Goal: Communication & Community: Answer question/provide support

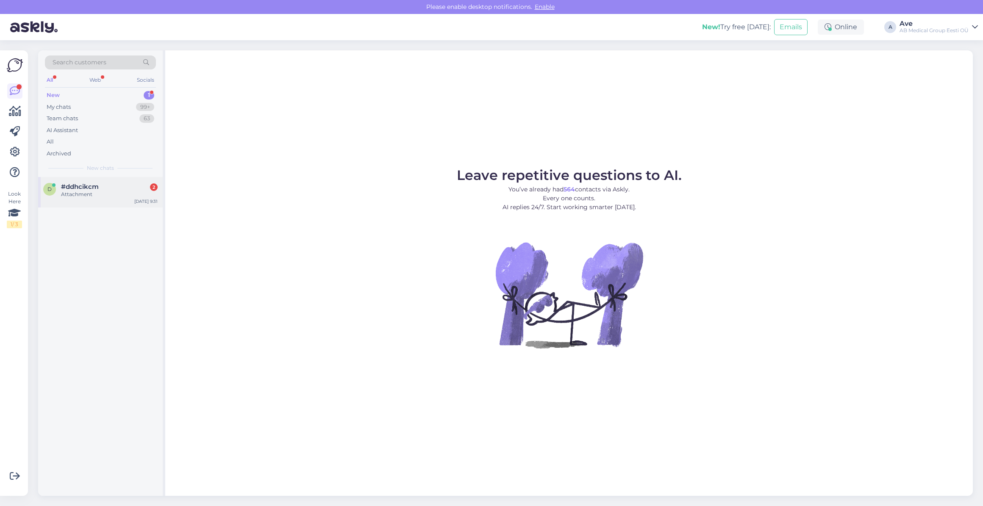
click at [66, 187] on span "#ddhcikcm" at bounding box center [80, 187] width 38 height 8
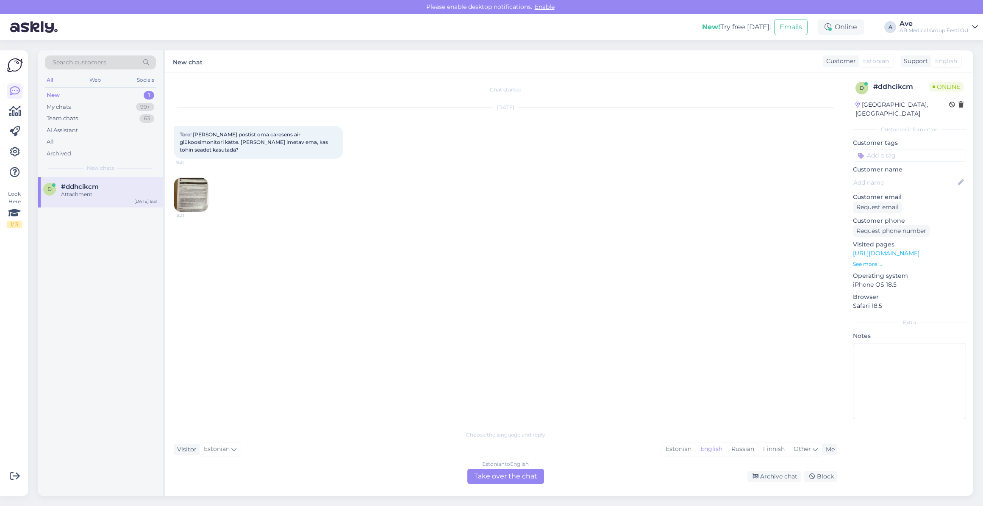
click at [194, 187] on img at bounding box center [191, 195] width 34 height 34
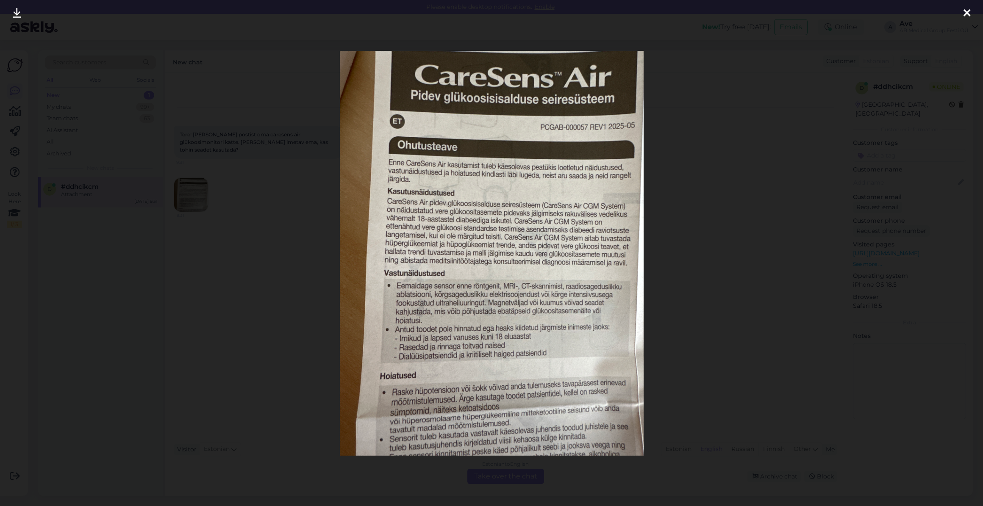
click at [198, 244] on div at bounding box center [491, 253] width 983 height 506
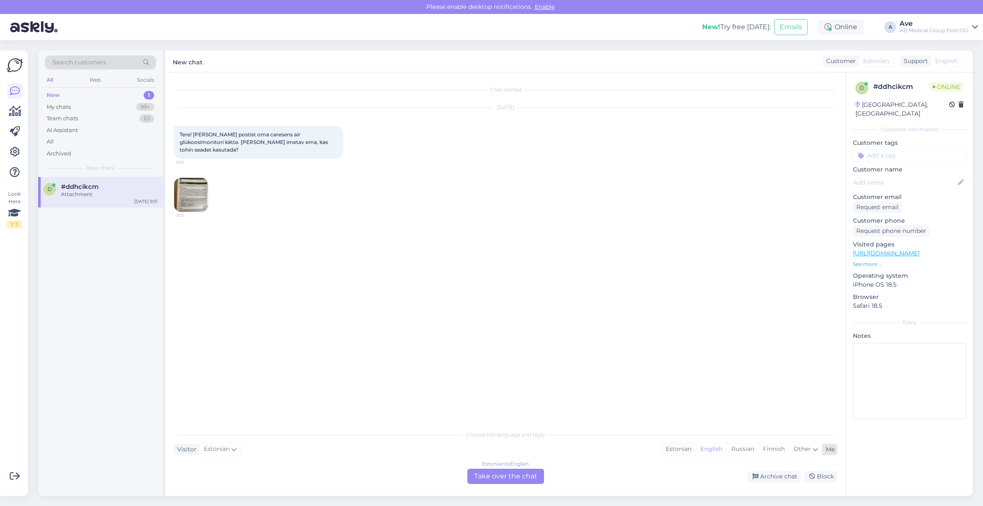
click at [681, 451] on div "Estonian" at bounding box center [678, 449] width 34 height 13
click at [521, 476] on div "Estonian to Estonian Take over the chat" at bounding box center [505, 476] width 77 height 15
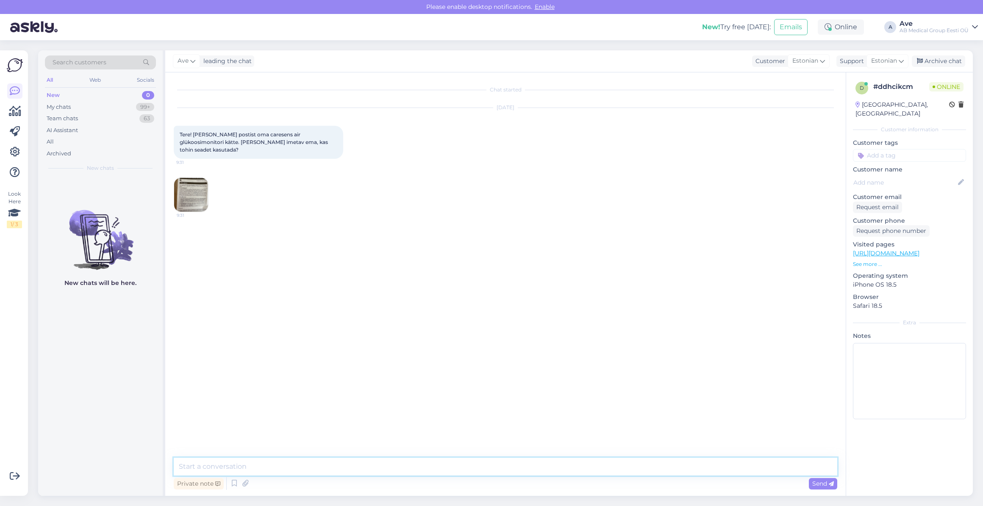
click at [252, 471] on textarea at bounding box center [505, 467] width 663 height 18
type textarea "Tere. [PERSON_NAME] saatke oma kontakt ja ma saadan edasi teie küsimuse edasi t…"
click at [202, 181] on img at bounding box center [191, 195] width 34 height 34
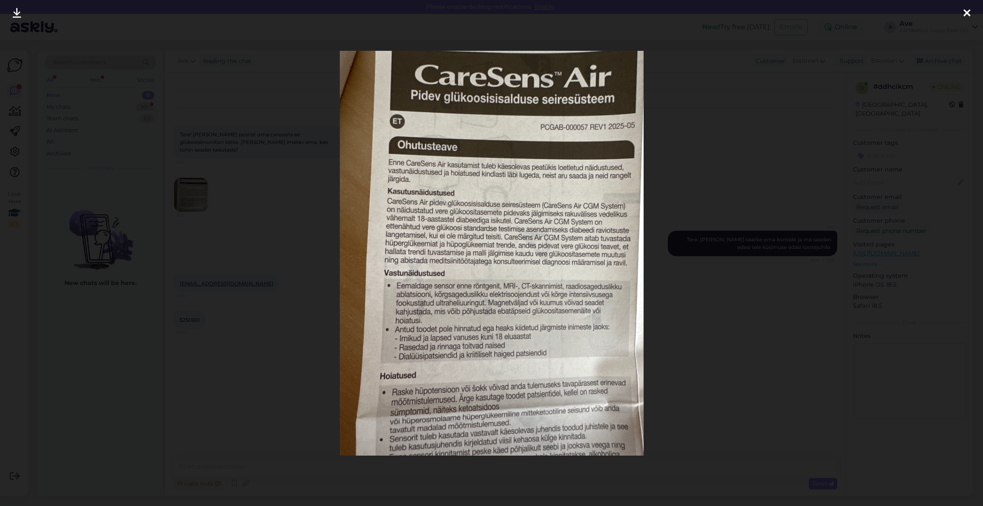
click at [962, 12] on div at bounding box center [966, 13] width 17 height 27
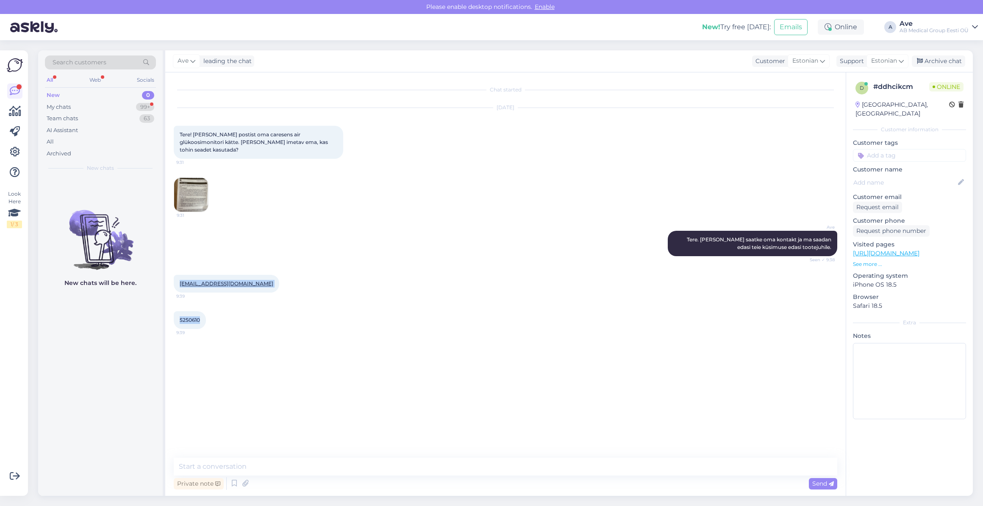
drag, startPoint x: 176, startPoint y: 273, endPoint x: 221, endPoint y: 315, distance: 61.1
click at [221, 315] on div "Chat started [DATE] Tere! [PERSON_NAME] postist oma caresens air glükoosimonito…" at bounding box center [509, 265] width 671 height 369
copy div "[EMAIL_ADDRESS][DOMAIN_NAME] 9:39 5250610"
click at [835, 355] on div "Chat started [DATE] Tere! [PERSON_NAME] postist oma caresens air glükoosimonito…" at bounding box center [509, 265] width 671 height 369
click at [69, 111] on div "My chats" at bounding box center [59, 107] width 24 height 8
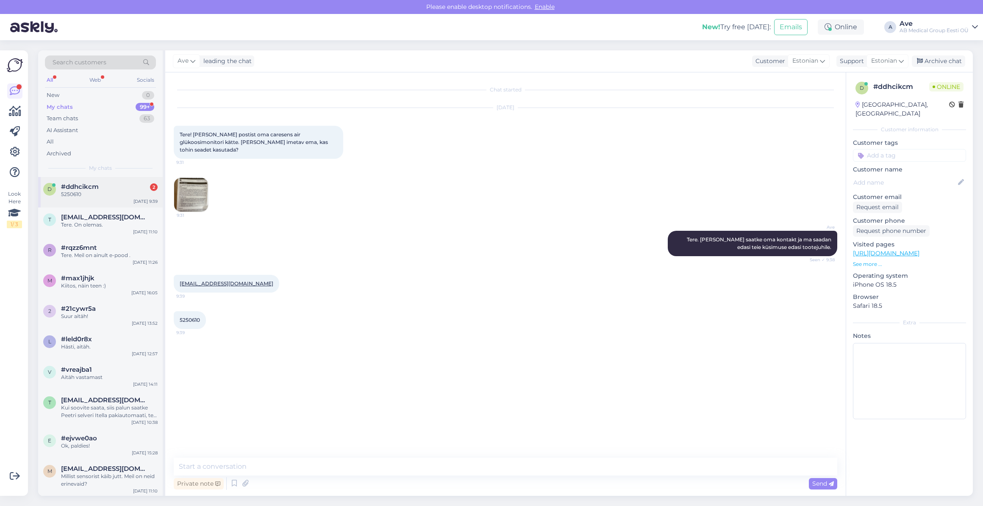
click at [74, 188] on span "#ddhcikcm" at bounding box center [80, 187] width 38 height 8
